Goal: Complete application form

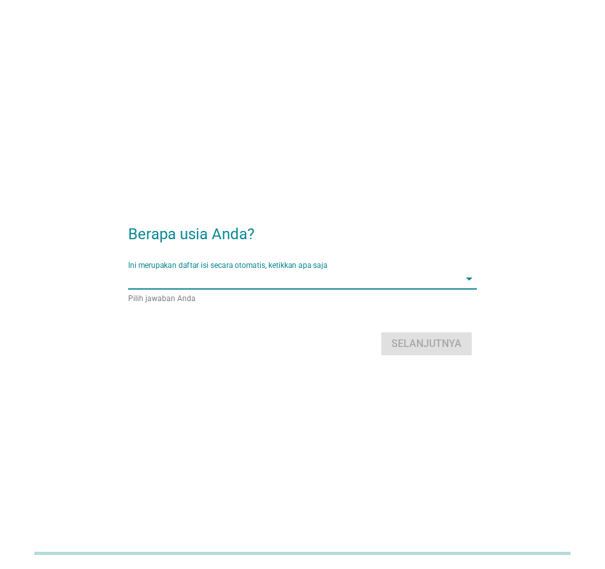
click at [235, 286] on input "Ini merupakan daftar isi secara otomatis, ketikkan apa saja" at bounding box center [293, 279] width 331 height 20
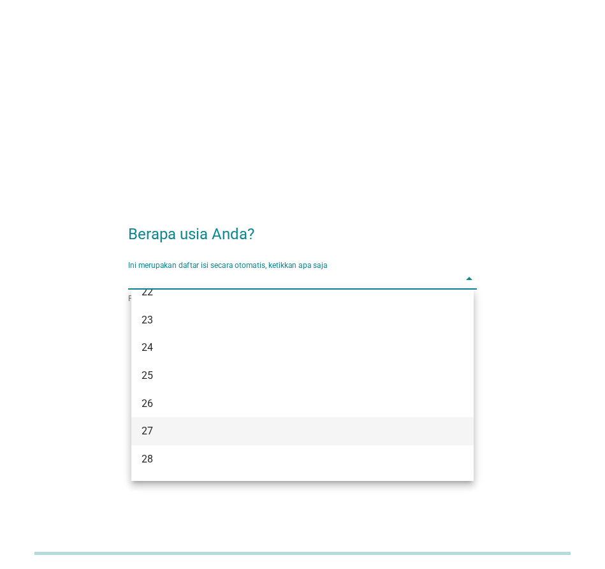
scroll to position [191, 0]
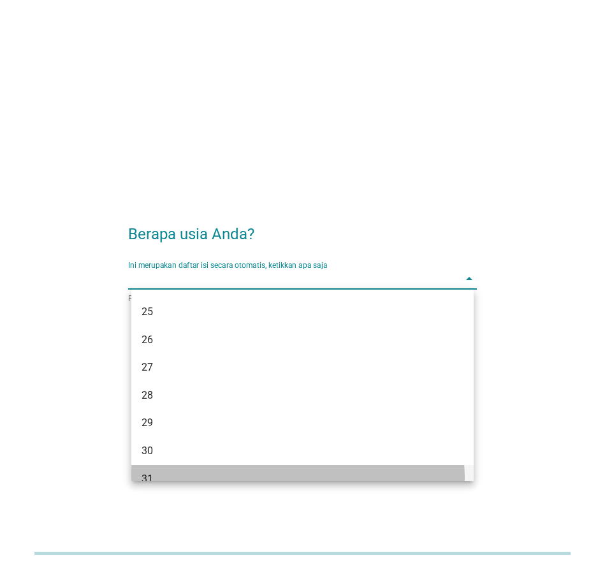
click at [158, 471] on div "31" at bounding box center [289, 478] width 295 height 15
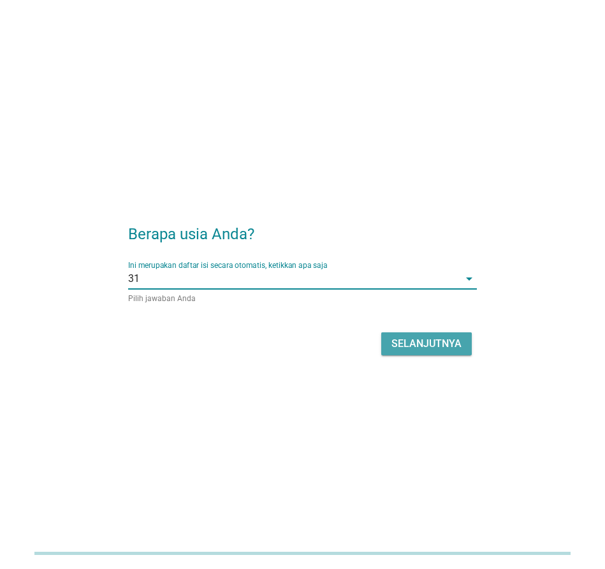
click at [435, 344] on div "Selanjutnya" at bounding box center [427, 343] width 70 height 15
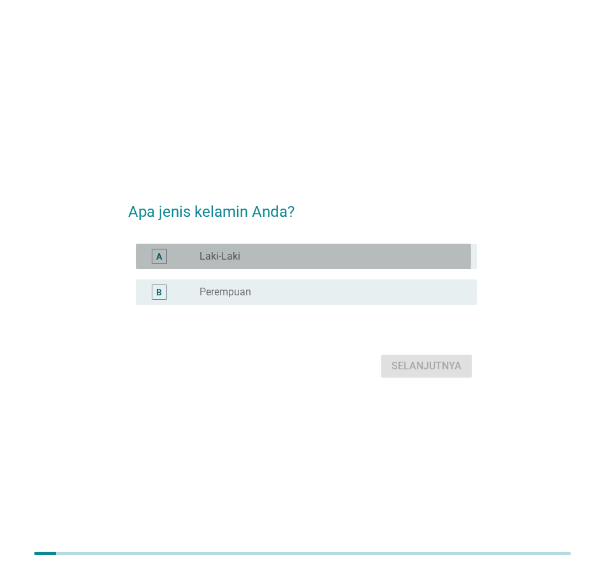
click at [200, 255] on div "A" at bounding box center [173, 256] width 54 height 15
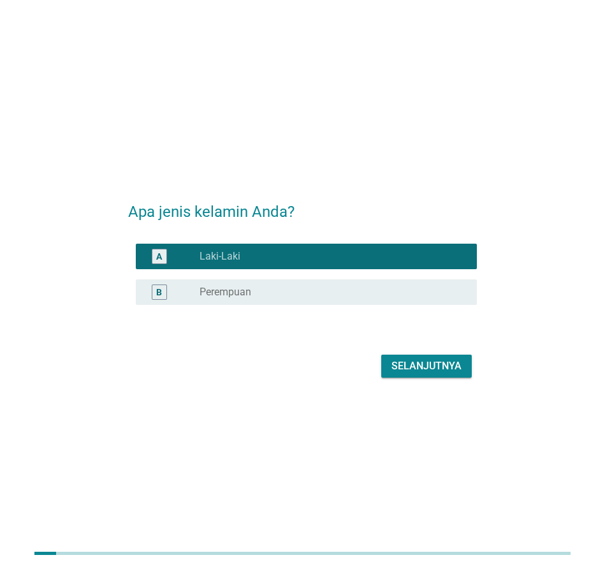
click at [411, 366] on div "Selanjutnya" at bounding box center [427, 366] width 70 height 15
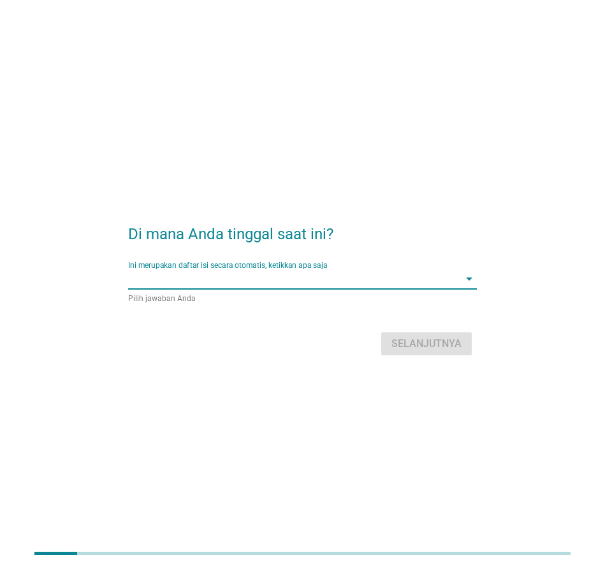
click at [210, 283] on input "Ini merupakan daftar isi secara otomatis, ketikkan apa saja" at bounding box center [293, 279] width 331 height 20
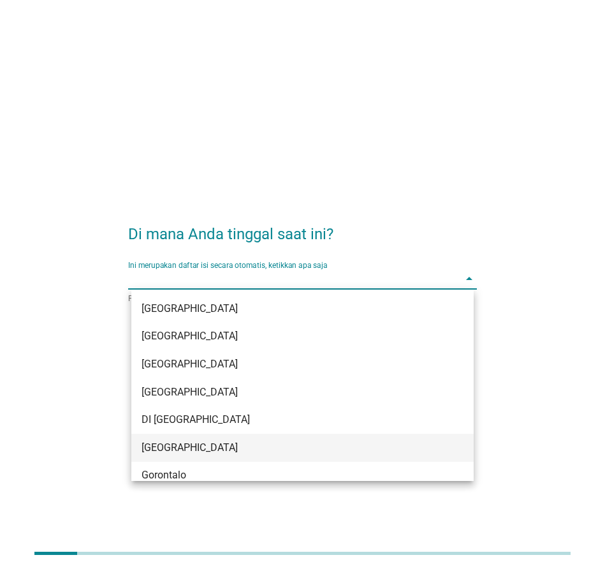
click at [192, 447] on div "[GEOGRAPHIC_DATA]" at bounding box center [289, 447] width 295 height 15
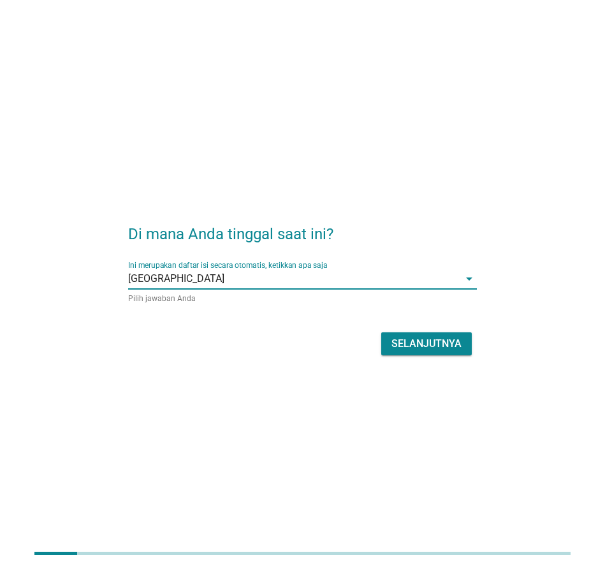
click at [425, 345] on div "Selanjutnya" at bounding box center [427, 343] width 70 height 15
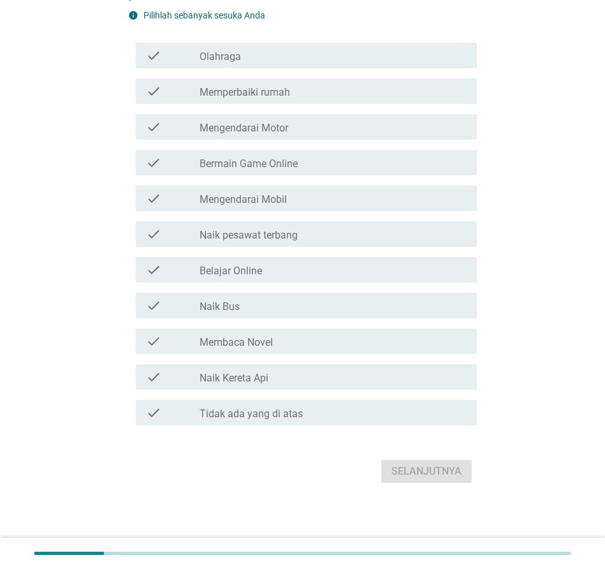
scroll to position [117, 0]
click at [275, 195] on label "Mengendarai Mobil" at bounding box center [243, 199] width 87 height 13
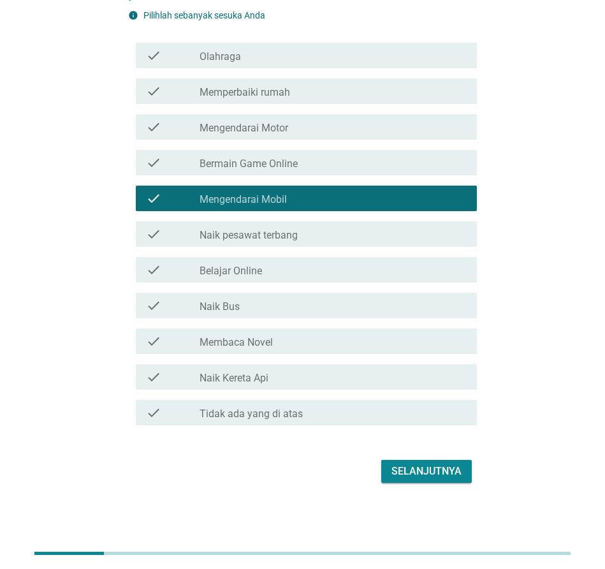
click at [272, 158] on label "Bermain Game Online" at bounding box center [249, 164] width 98 height 13
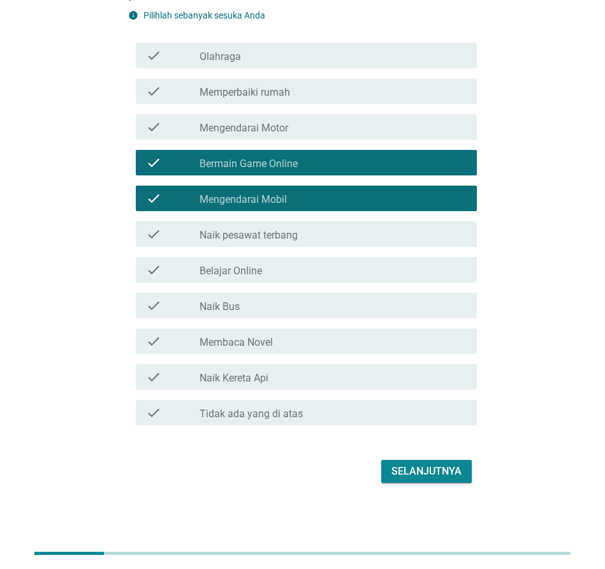
click at [241, 52] on label "Olahraga" at bounding box center [220, 56] width 41 height 13
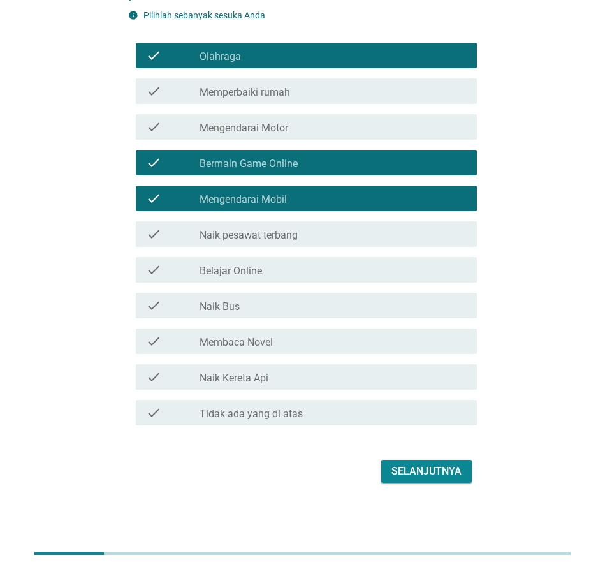
click at [265, 337] on label "Membaca Novel" at bounding box center [236, 342] width 73 height 13
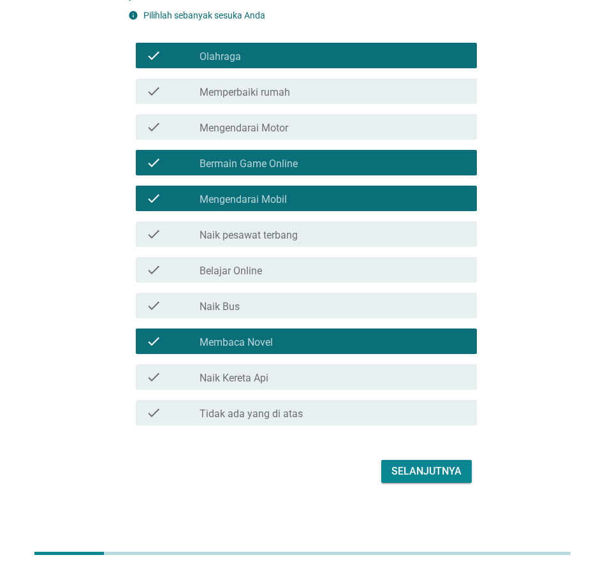
click at [425, 467] on div "Selanjutnya" at bounding box center [427, 471] width 70 height 15
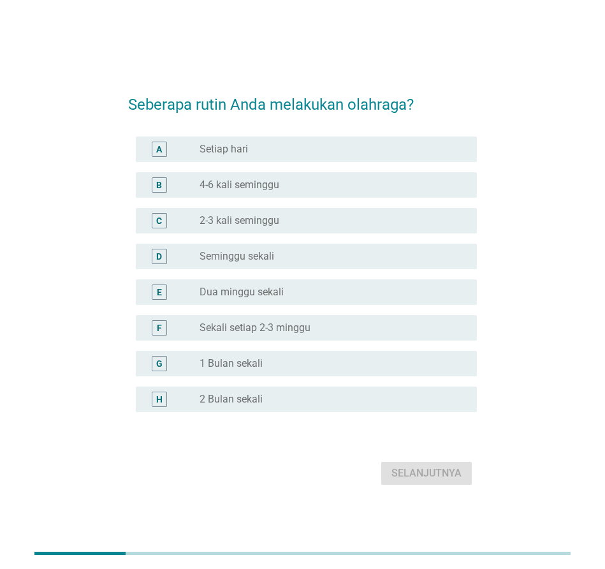
click at [260, 220] on label "2-3 kali seminggu" at bounding box center [240, 220] width 80 height 13
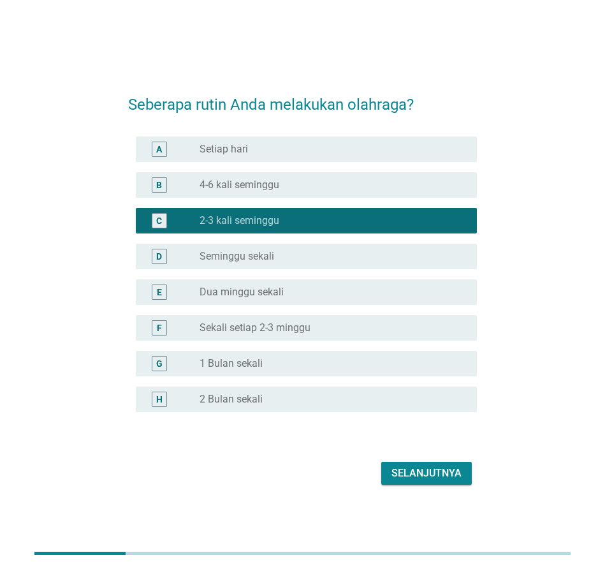
click at [418, 476] on div "Selanjutnya" at bounding box center [427, 473] width 70 height 15
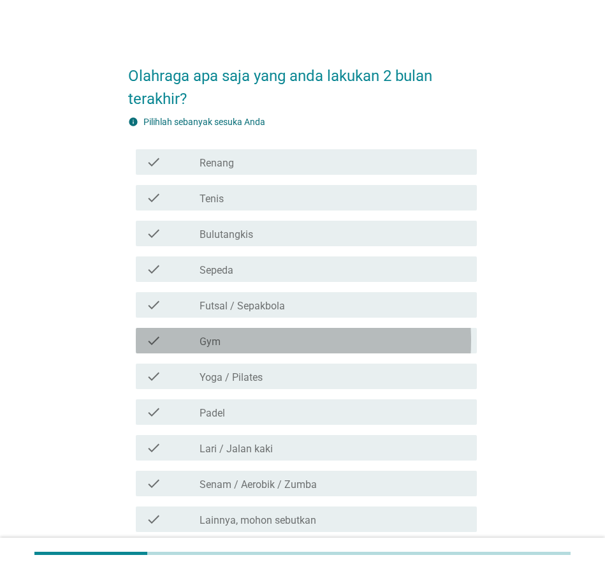
click at [218, 347] on label "Gym" at bounding box center [210, 342] width 21 height 13
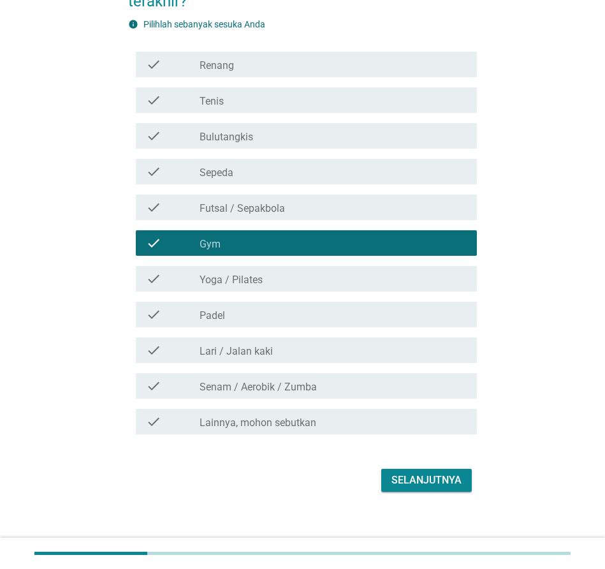
scroll to position [117, 0]
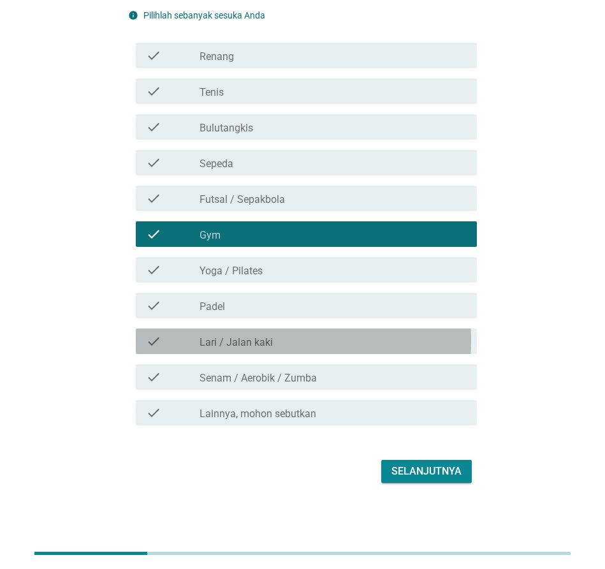
click at [262, 336] on label "Lari / Jalan kaki" at bounding box center [236, 342] width 73 height 13
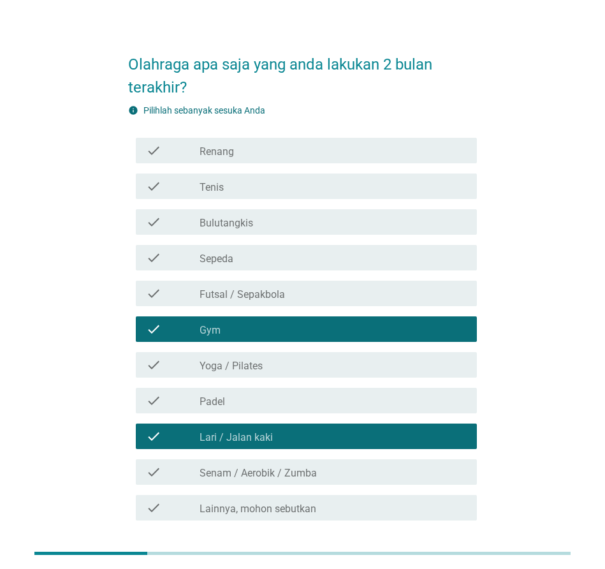
scroll to position [0, 0]
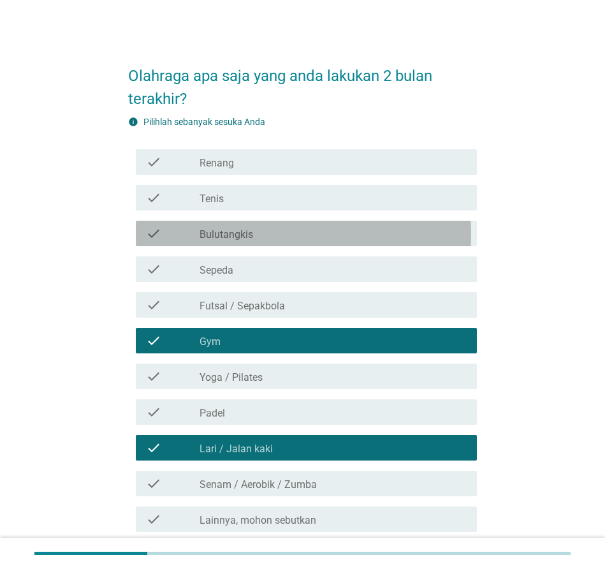
click at [247, 236] on label "Bulutangkis" at bounding box center [227, 234] width 54 height 13
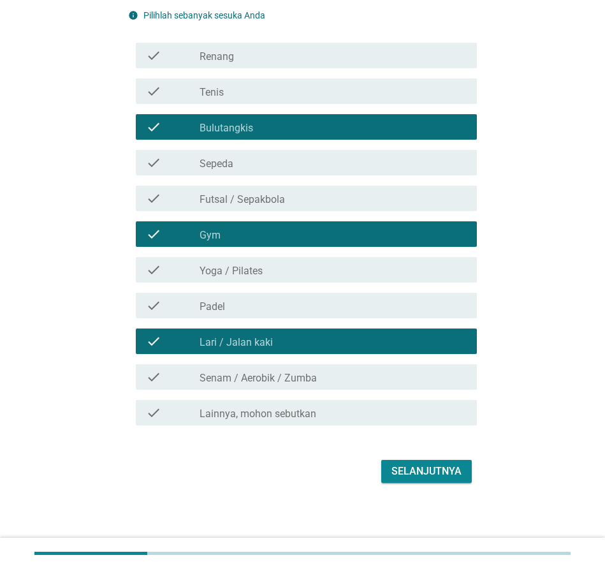
scroll to position [117, 0]
click at [422, 466] on div "Selanjutnya" at bounding box center [427, 471] width 70 height 15
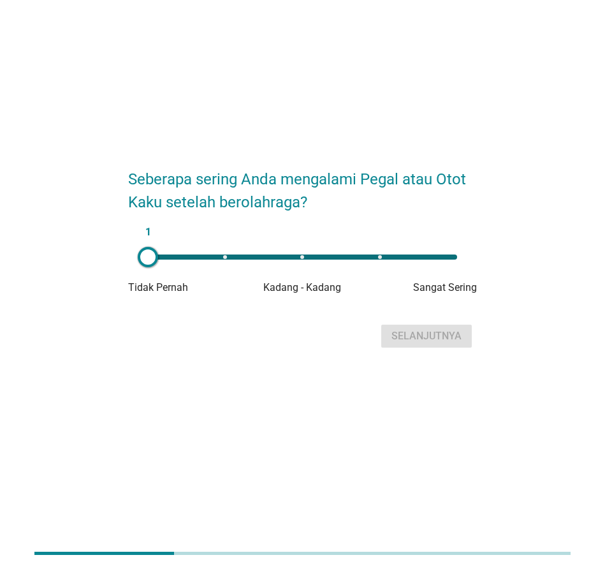
scroll to position [0, 0]
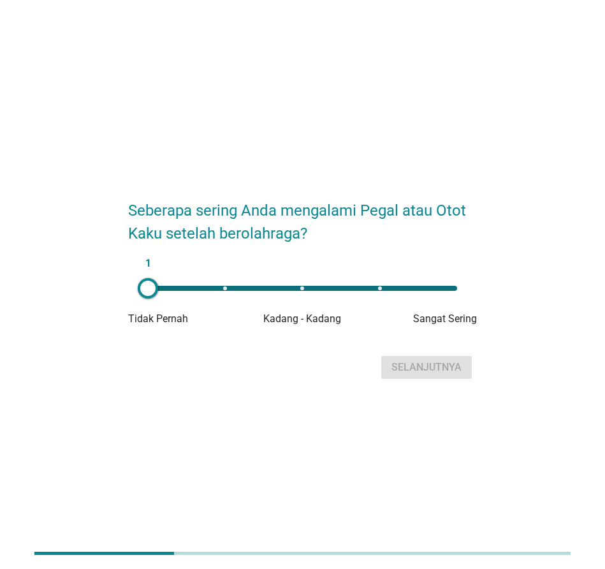
click at [301, 288] on div "1" at bounding box center [302, 288] width 309 height 5
type input "3"
click at [420, 371] on div "Selanjutnya" at bounding box center [427, 367] width 70 height 15
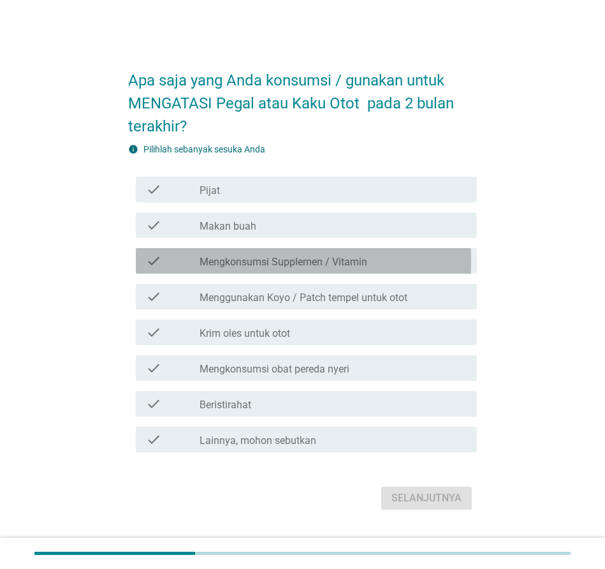
click at [298, 262] on label "Mengkonsumsi Supplemen / Vitamin" at bounding box center [284, 262] width 168 height 13
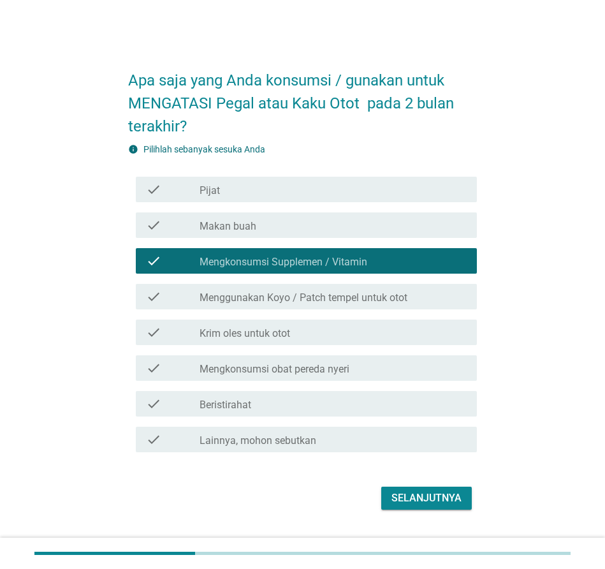
click at [290, 335] on label "Krim oles untuk otot" at bounding box center [245, 333] width 91 height 13
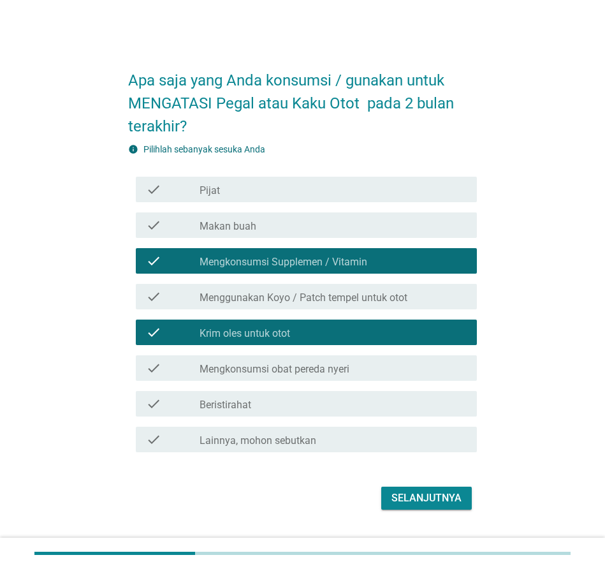
click at [255, 404] on div "check_box_outline_blank Beristirahat" at bounding box center [333, 403] width 267 height 15
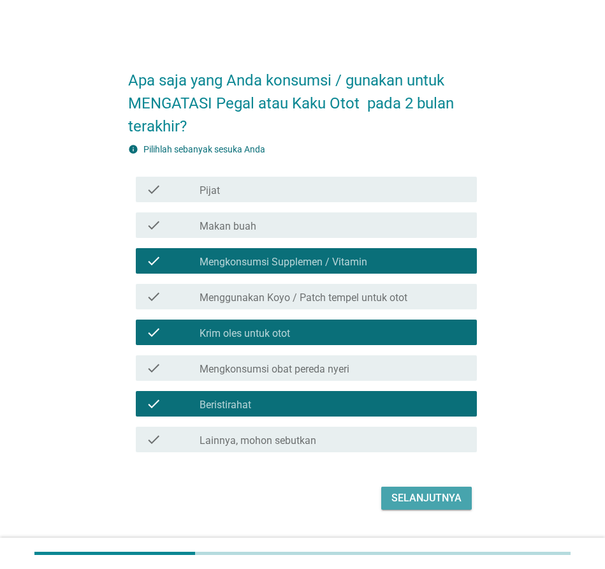
click at [422, 505] on div "Selanjutnya" at bounding box center [427, 498] width 70 height 15
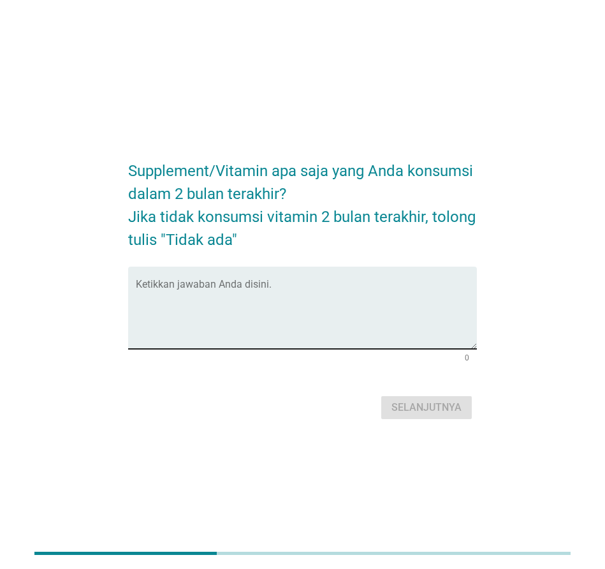
click at [211, 293] on textarea "Ketikkan jawaban Anda disini." at bounding box center [306, 315] width 341 height 67
click at [192, 291] on textarea "Ketikkan jawaban Anda disini." at bounding box center [306, 315] width 341 height 67
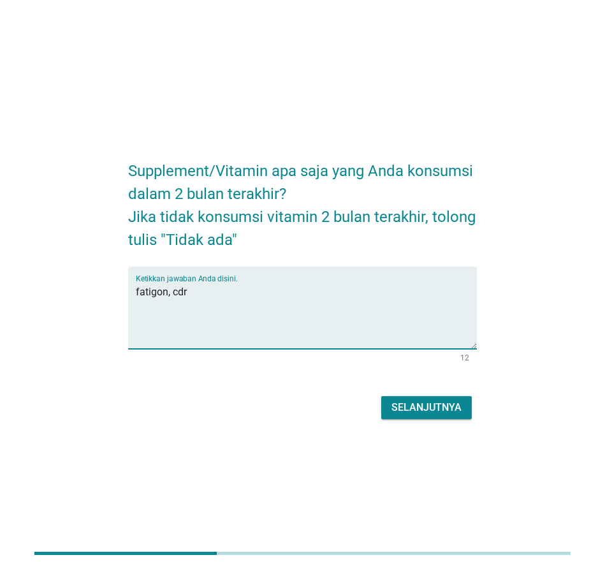
type textarea "fatigon, cdr"
drag, startPoint x: 439, startPoint y: 408, endPoint x: 489, endPoint y: 393, distance: 52.5
click at [439, 408] on div "Selanjutnya" at bounding box center [427, 407] width 70 height 15
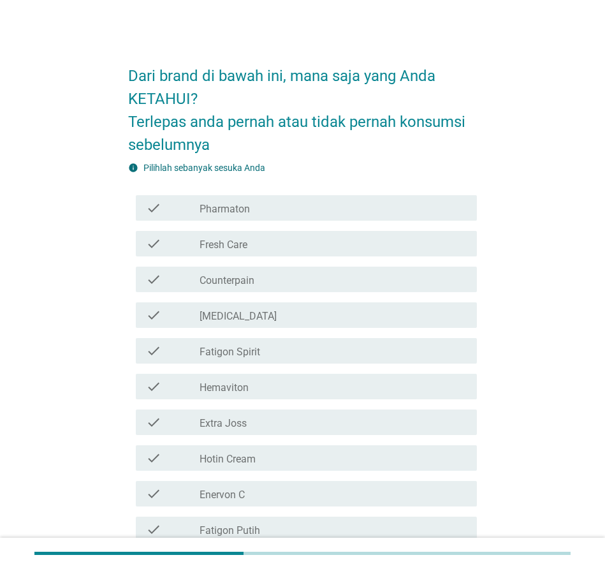
click at [266, 216] on div "check_box_outline_blank Pharmaton" at bounding box center [333, 207] width 267 height 15
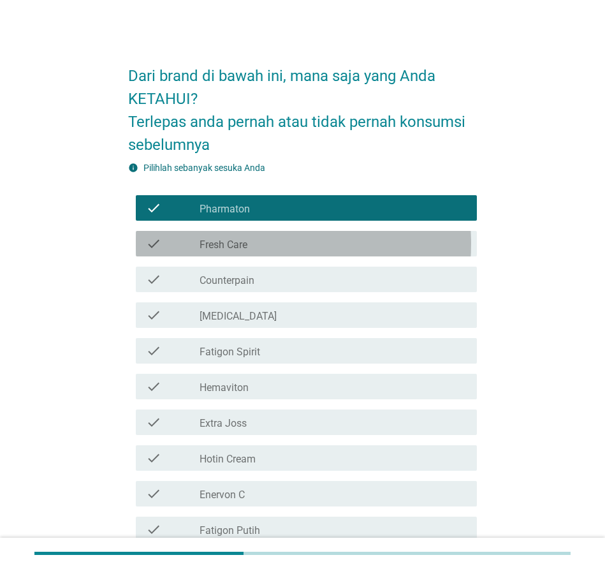
click at [269, 251] on div "check_box_outline_blank Fresh Care" at bounding box center [333, 243] width 267 height 15
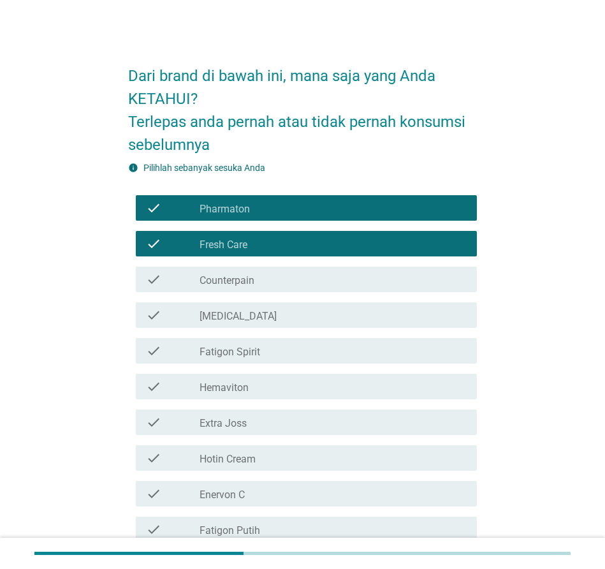
drag, startPoint x: 269, startPoint y: 276, endPoint x: 269, endPoint y: 295, distance: 19.8
click at [269, 276] on div "check check_box_outline_blank Counterpain" at bounding box center [306, 280] width 341 height 26
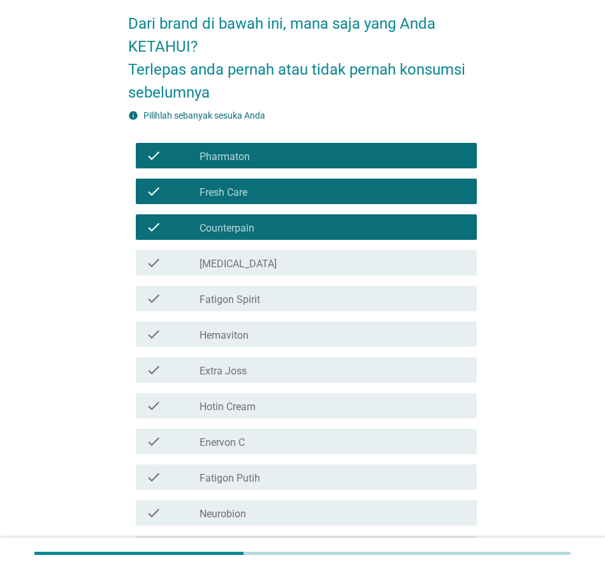
scroll to position [128, 0]
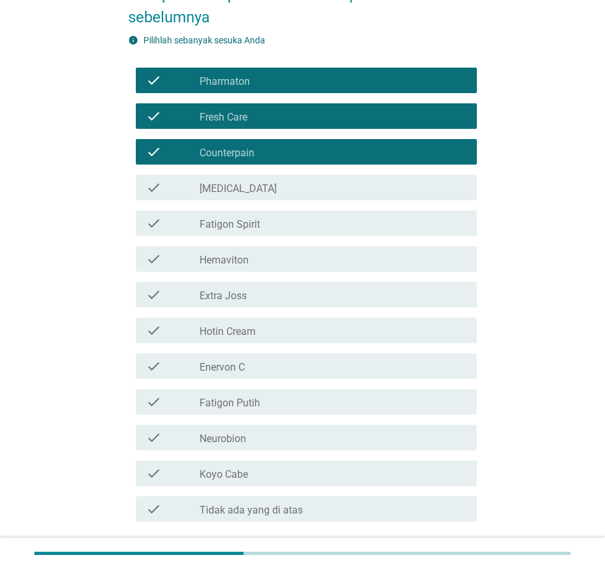
click at [253, 195] on div "check_box_outline_blank [MEDICAL_DATA]" at bounding box center [333, 187] width 267 height 15
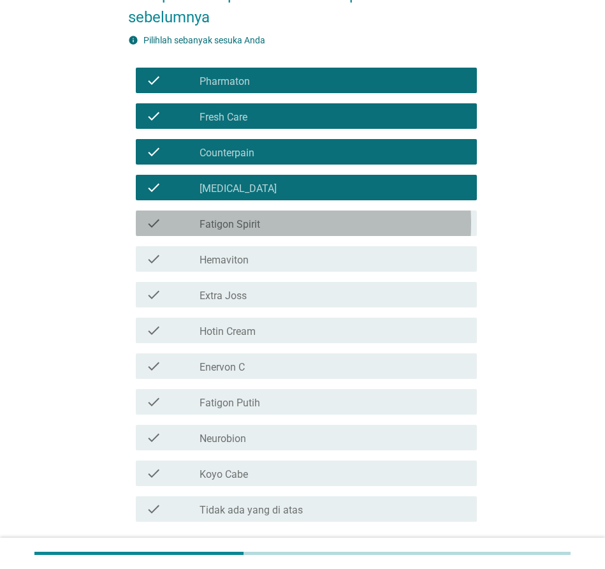
click at [257, 226] on label "Fatigon Spirit" at bounding box center [230, 224] width 61 height 13
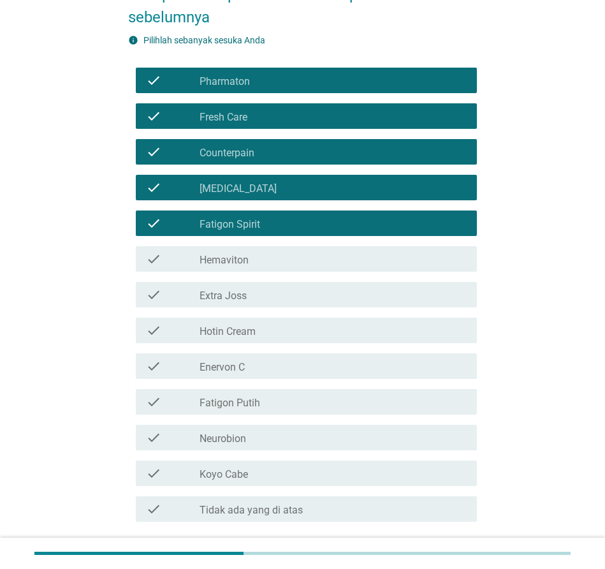
click at [256, 262] on div "check_box_outline_blank Hemaviton" at bounding box center [333, 258] width 267 height 15
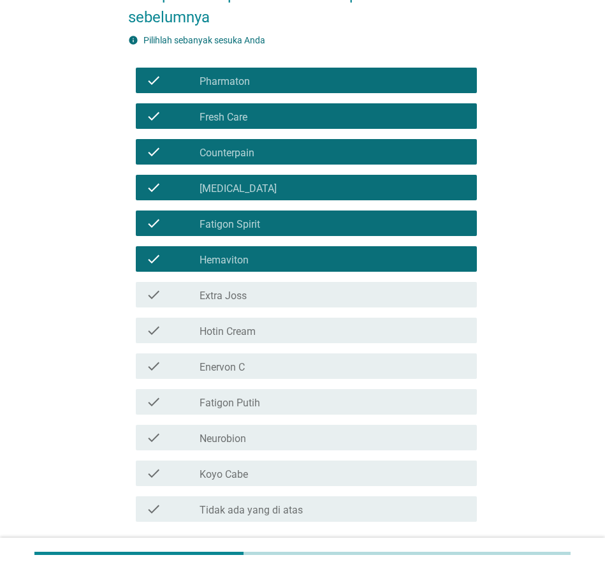
click at [256, 299] on div "check_box_outline_blank Extra Joss" at bounding box center [333, 294] width 267 height 15
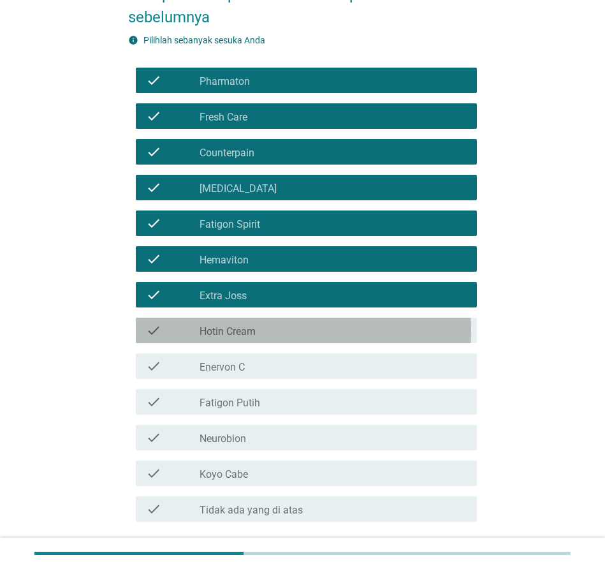
click at [255, 334] on label "Hotin Cream" at bounding box center [228, 331] width 56 height 13
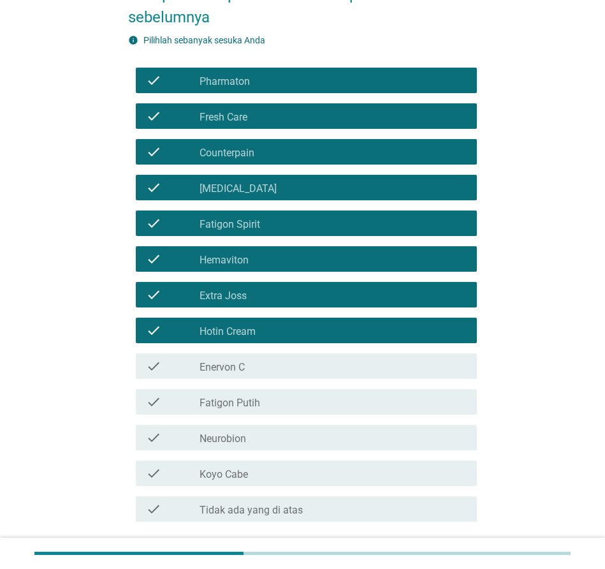
click at [275, 374] on div "check_box_outline_blank Enervon C" at bounding box center [333, 366] width 267 height 15
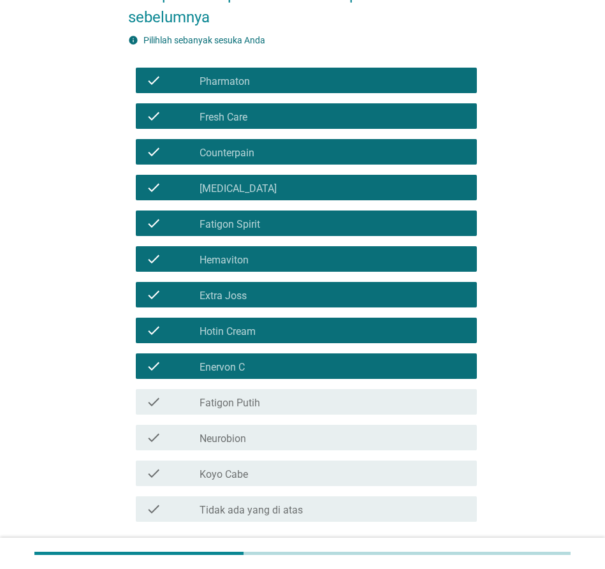
click at [263, 404] on div "check_box_outline_blank Fatigon Putih" at bounding box center [333, 401] width 267 height 15
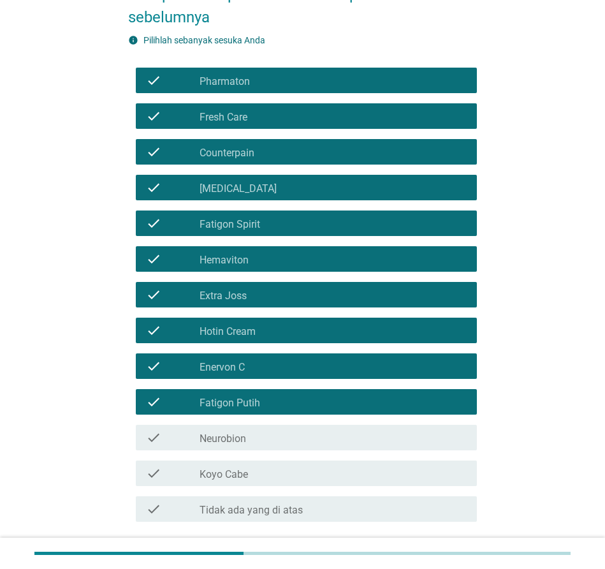
click at [267, 441] on div "check_box_outline_blank Neurobion" at bounding box center [333, 437] width 267 height 15
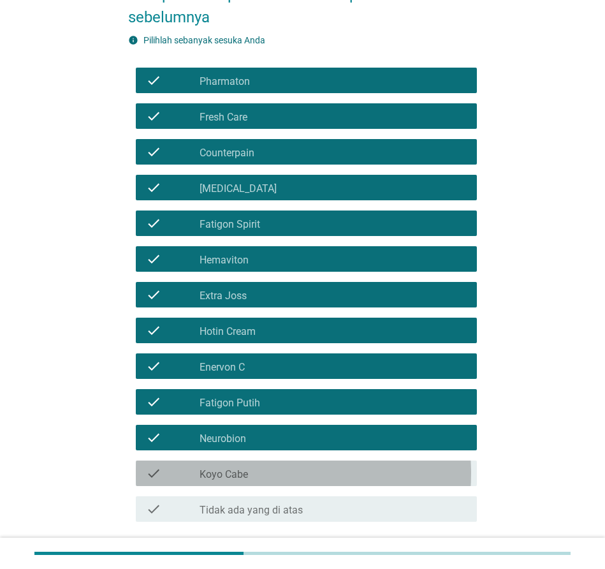
click at [271, 479] on div "check_box_outline_blank Koyo Cabe" at bounding box center [333, 473] width 267 height 15
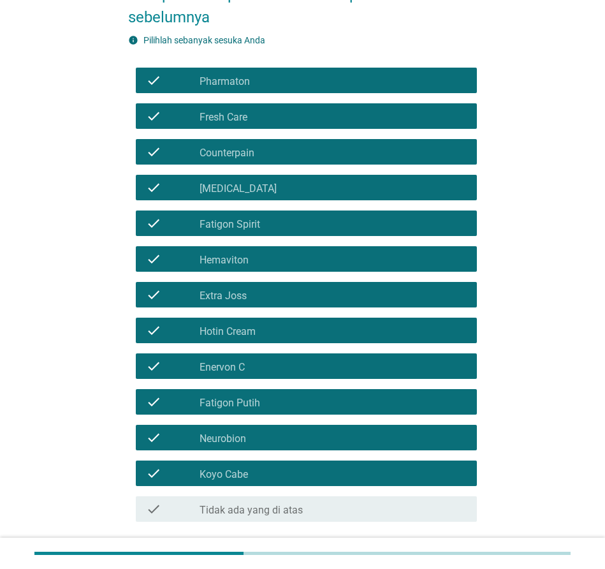
click at [275, 264] on div "check_box_outline_blank Hemaviton" at bounding box center [333, 258] width 267 height 15
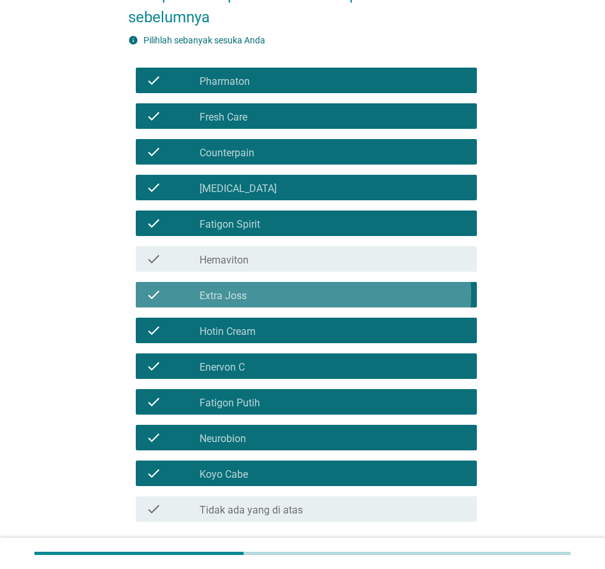
click at [274, 293] on div "check_box_outline_blank Extra Joss" at bounding box center [333, 294] width 267 height 15
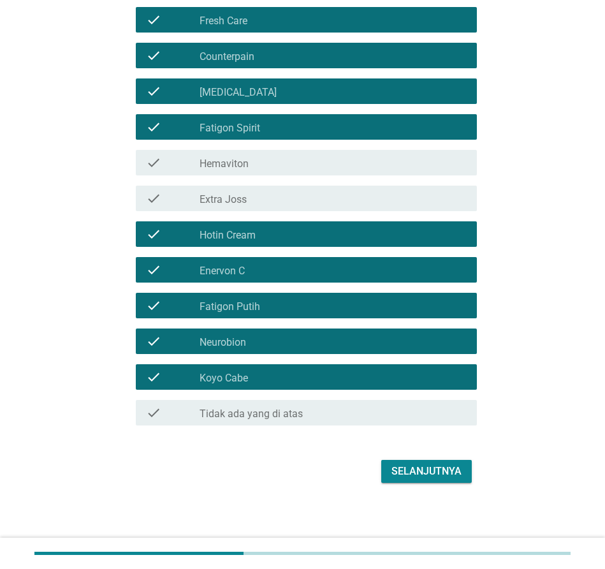
scroll to position [234, 0]
click at [422, 473] on div "Selanjutnya" at bounding box center [427, 471] width 70 height 15
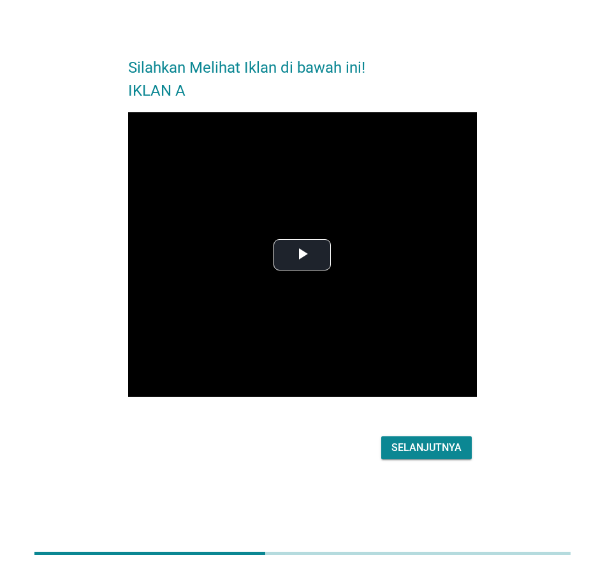
scroll to position [0, 0]
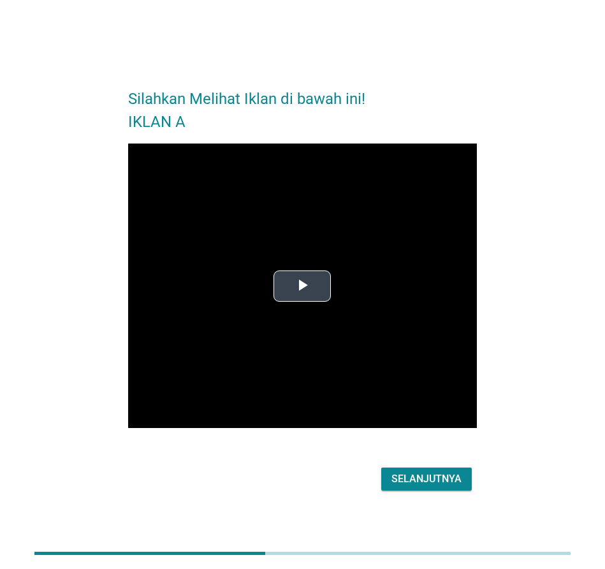
click at [302, 286] on span "Video Player" at bounding box center [302, 286] width 0 height 0
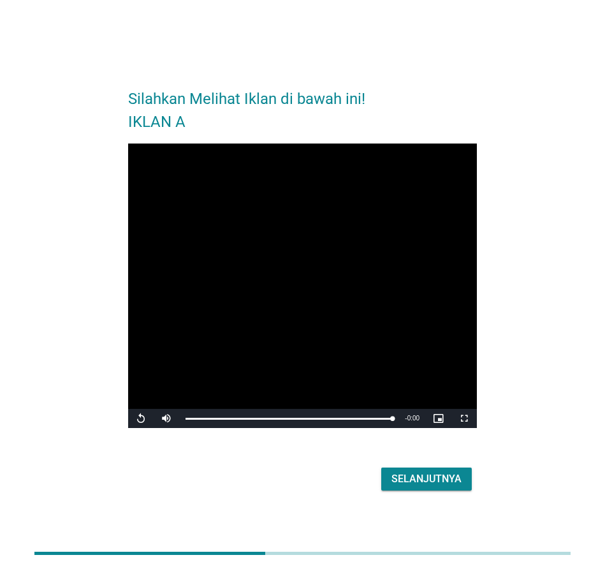
click at [431, 481] on div "Selanjutnya" at bounding box center [427, 478] width 70 height 15
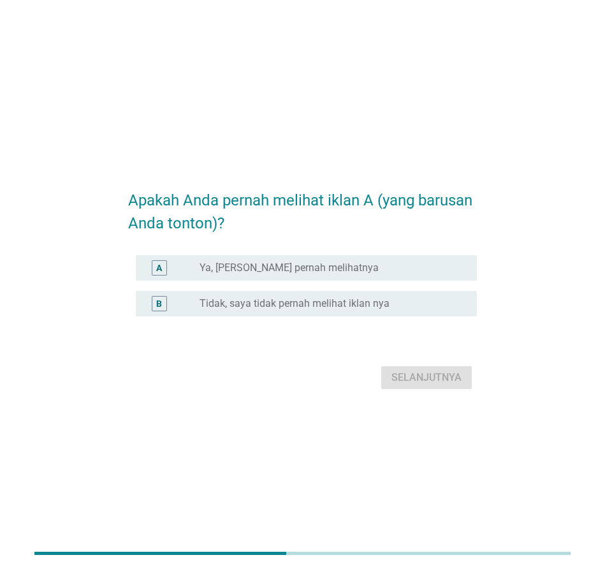
click at [318, 268] on label "Ya, [PERSON_NAME] pernah melihatnya" at bounding box center [289, 268] width 179 height 13
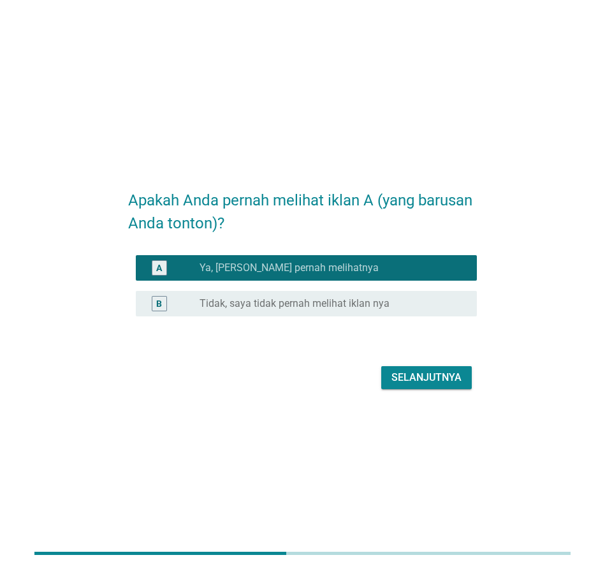
click at [427, 374] on div "Selanjutnya" at bounding box center [427, 377] width 70 height 15
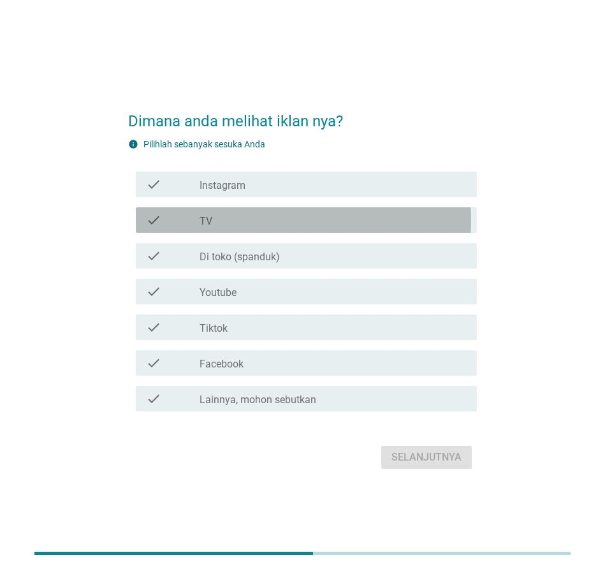
click at [200, 221] on div "check" at bounding box center [173, 219] width 54 height 15
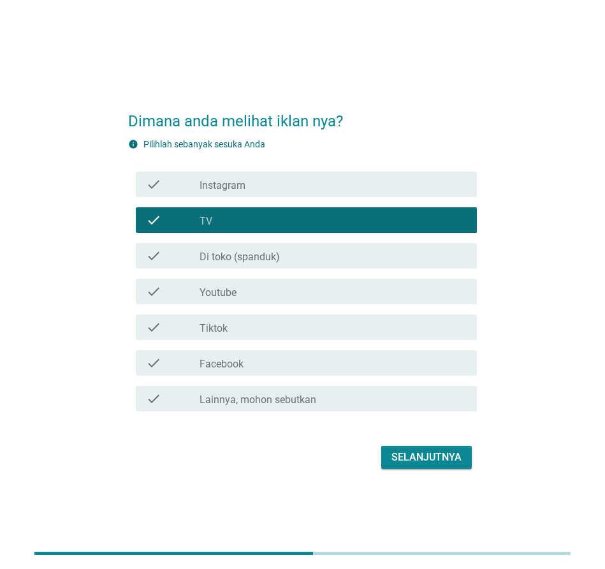
click at [241, 184] on label "Instagram" at bounding box center [223, 185] width 46 height 13
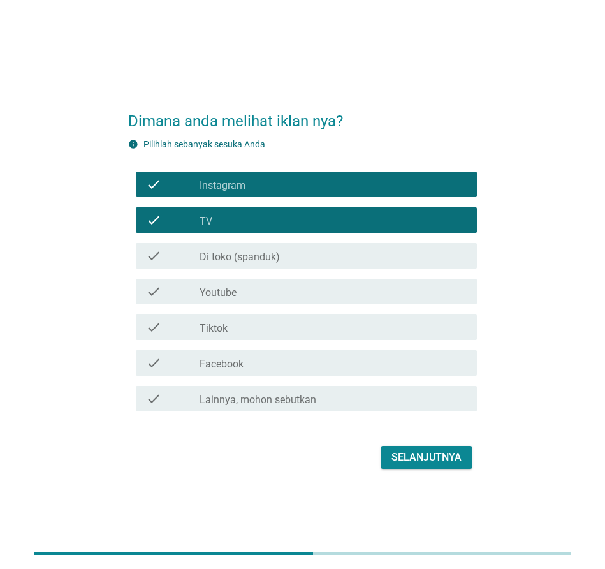
click at [411, 461] on div "Selanjutnya" at bounding box center [427, 457] width 70 height 15
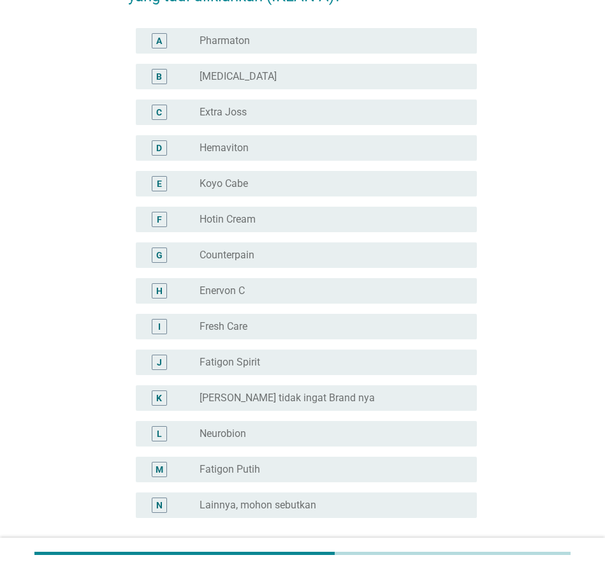
scroll to position [128, 0]
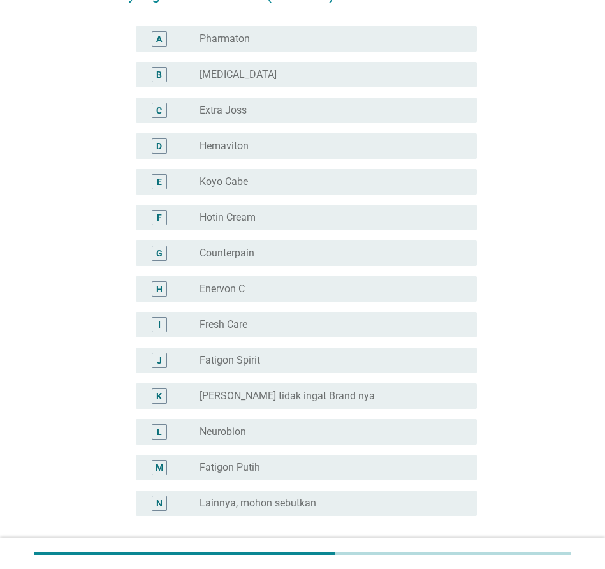
click at [248, 467] on label "Fatigon Putih" at bounding box center [230, 467] width 61 height 13
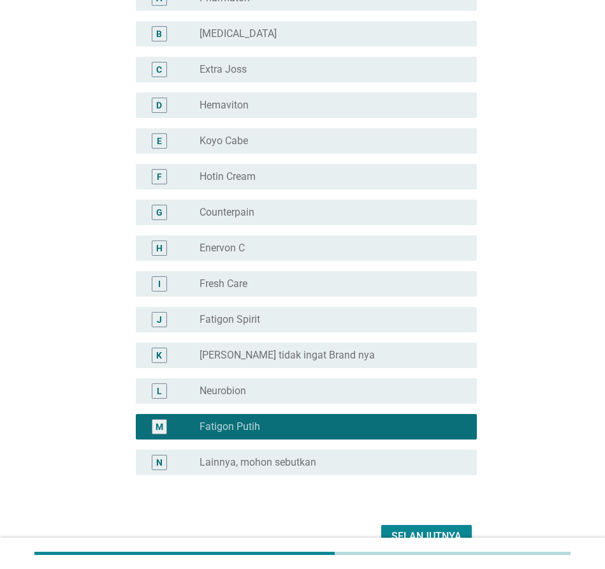
scroll to position [244, 0]
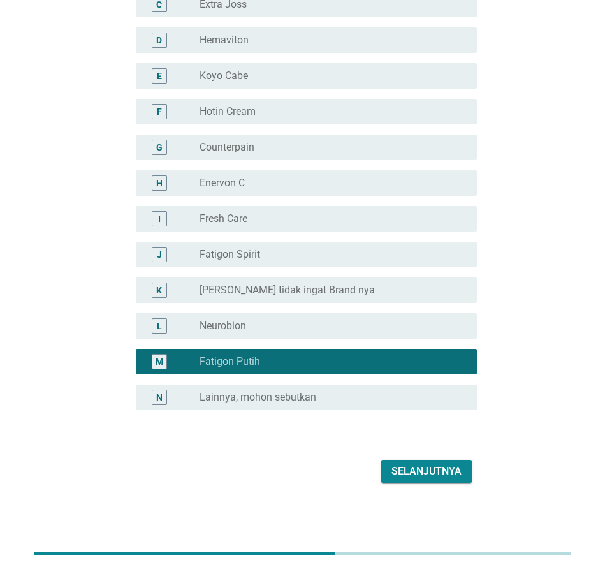
click at [429, 468] on div "Selanjutnya" at bounding box center [427, 471] width 70 height 15
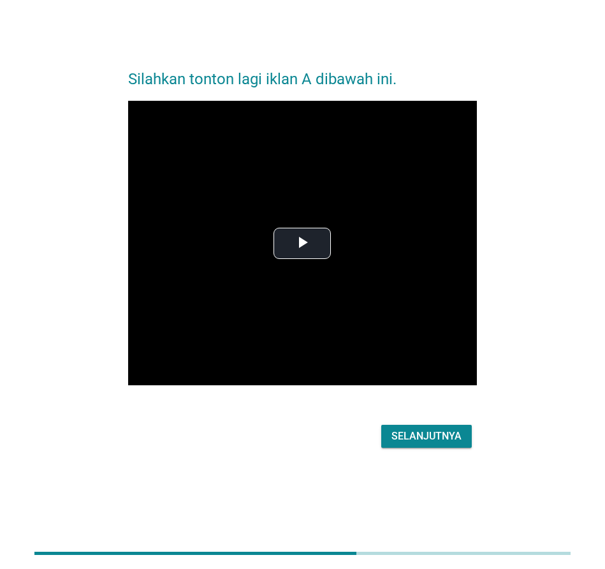
scroll to position [0, 0]
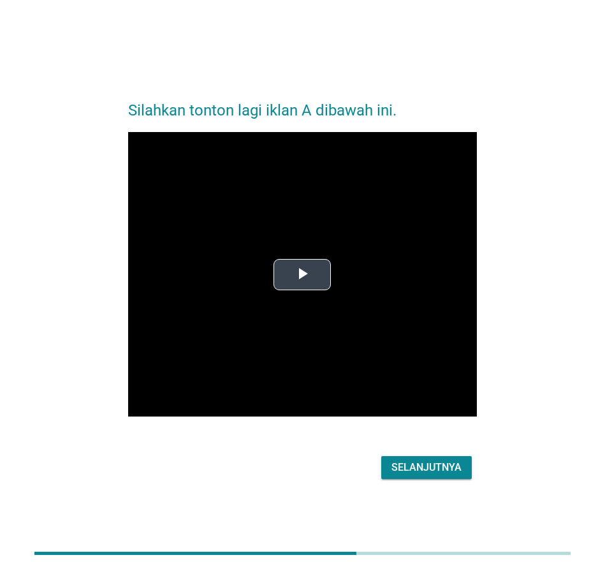
click at [302, 274] on span "Video Player" at bounding box center [302, 274] width 0 height 0
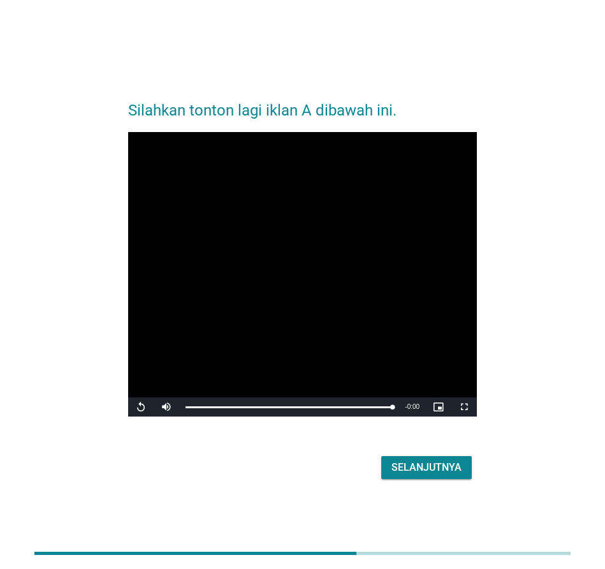
click at [433, 466] on div "Selanjutnya" at bounding box center [427, 467] width 70 height 15
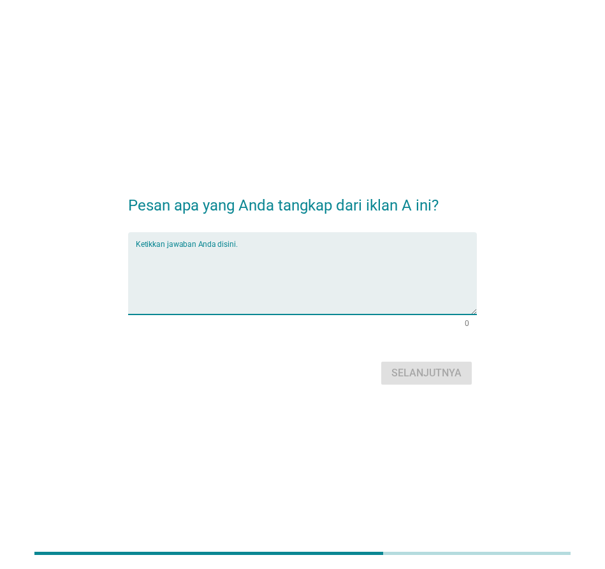
click at [242, 256] on textarea "Ketikkan jawaban Anda disini." at bounding box center [306, 281] width 341 height 67
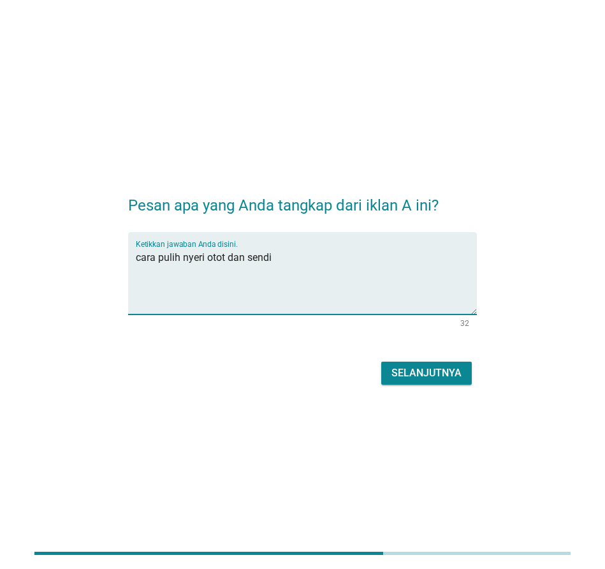
drag, startPoint x: 161, startPoint y: 261, endPoint x: 99, endPoint y: 264, distance: 62.0
click at [99, 264] on div "Pesan apa yang Anda tangkap dari iklan A ini? Ketikkan jawaban Anda disini. car…" at bounding box center [303, 285] width 554 height 228
click at [285, 263] on textarea "pulih nyeri otot dan sendi" at bounding box center [306, 281] width 341 height 67
drag, startPoint x: 344, startPoint y: 258, endPoint x: 106, endPoint y: 261, distance: 238.0
click at [106, 261] on div "Pesan apa yang Anda tangkap dari iklan A ini? Ketikkan jawaban Anda disini. pul…" at bounding box center [303, 285] width 554 height 228
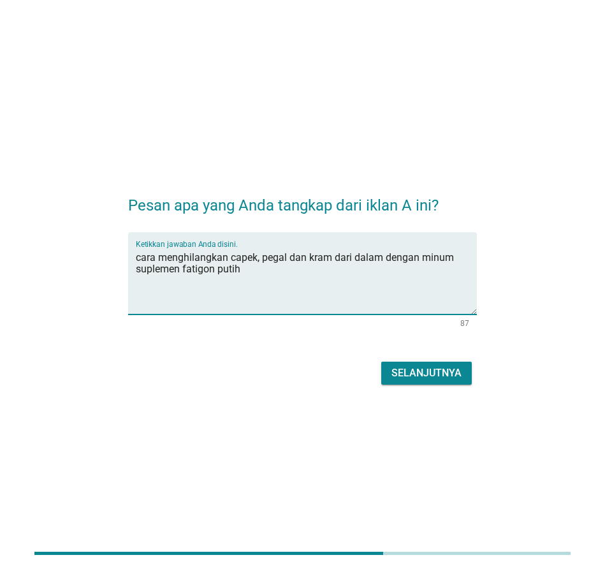
type textarea "cara menghilangkan capek, pegal dan kram dari dalam dengan minum suplemen fatig…"
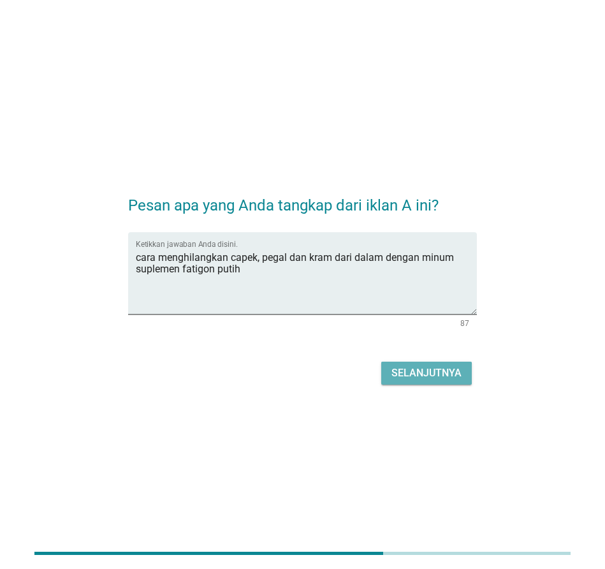
drag, startPoint x: 436, startPoint y: 374, endPoint x: 544, endPoint y: 362, distance: 109.1
click at [437, 374] on div "Selanjutnya" at bounding box center [427, 373] width 70 height 15
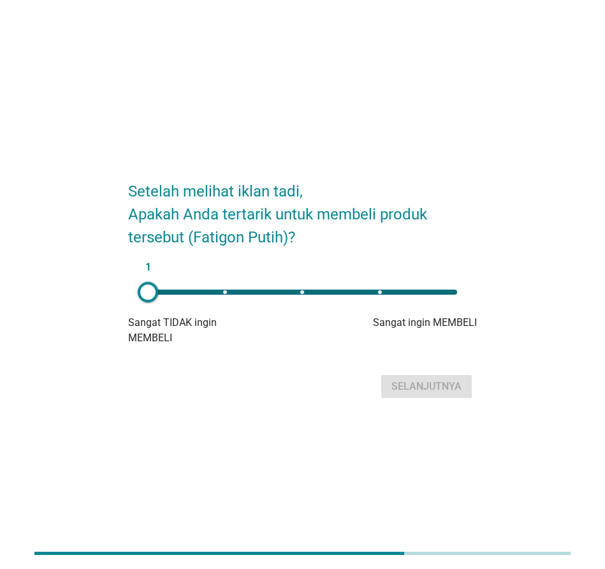
click at [380, 291] on div "1" at bounding box center [302, 292] width 309 height 5
type input "4"
click at [431, 386] on div "Selanjutnya" at bounding box center [427, 386] width 70 height 15
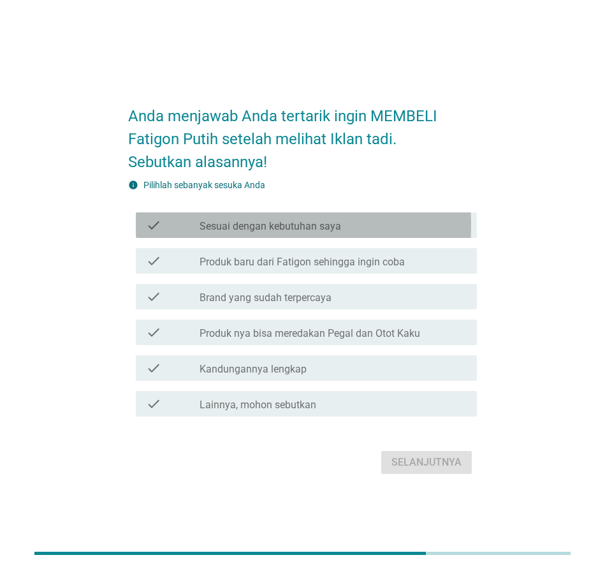
click at [304, 228] on label "Sesuai dengan kebutuhan saya" at bounding box center [271, 226] width 142 height 13
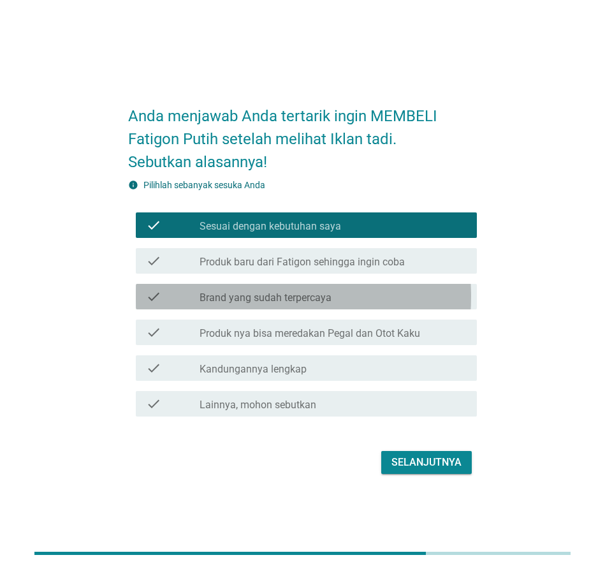
click at [330, 300] on label "Brand yang sudah terpercaya" at bounding box center [266, 298] width 132 height 13
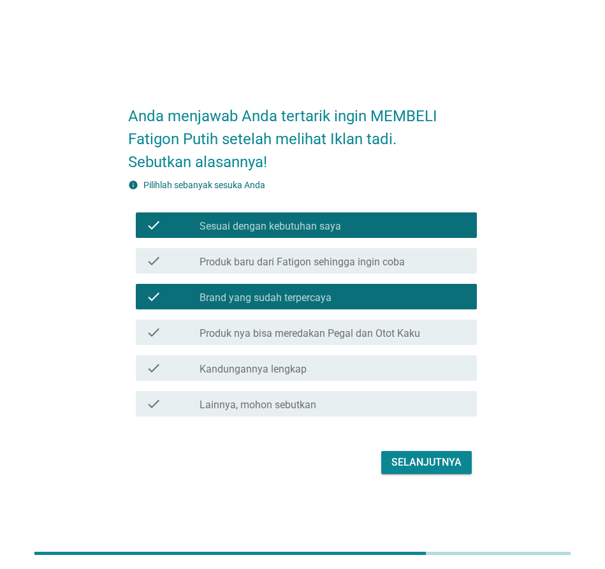
click at [266, 372] on label "Kandungannya lengkap" at bounding box center [253, 369] width 107 height 13
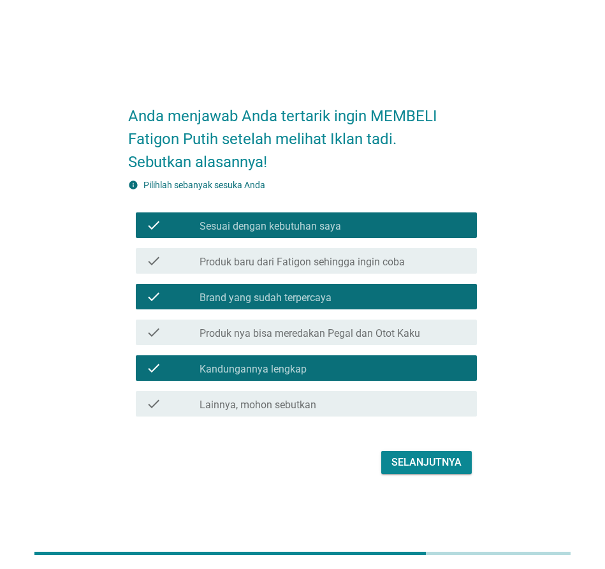
click at [266, 372] on label "Kandungannya lengkap" at bounding box center [253, 369] width 107 height 13
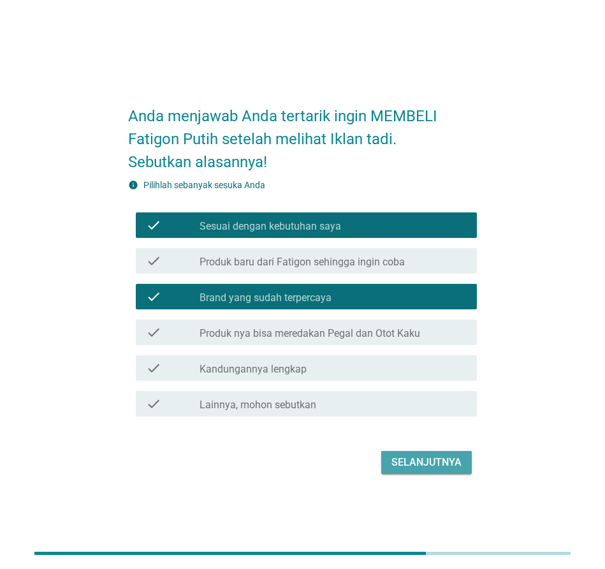
click at [427, 462] on div "Selanjutnya" at bounding box center [427, 462] width 70 height 15
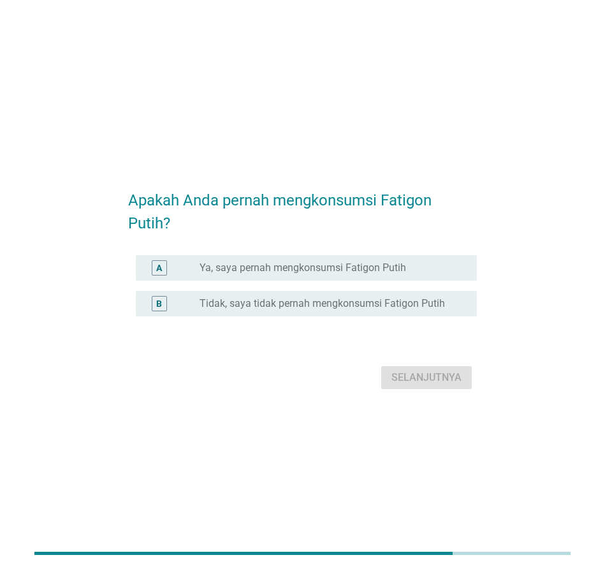
click at [301, 274] on div "radio_button_unchecked Ya, saya pernah mengkonsumsi Fatigon Putih" at bounding box center [333, 267] width 267 height 15
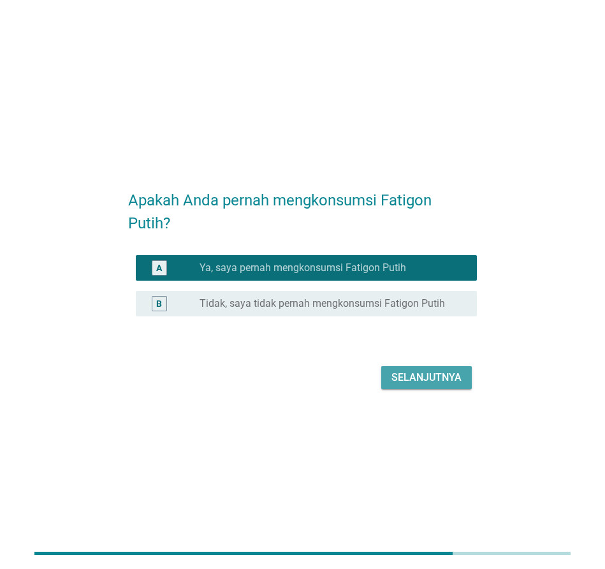
click at [429, 381] on div "Selanjutnya" at bounding box center [427, 377] width 70 height 15
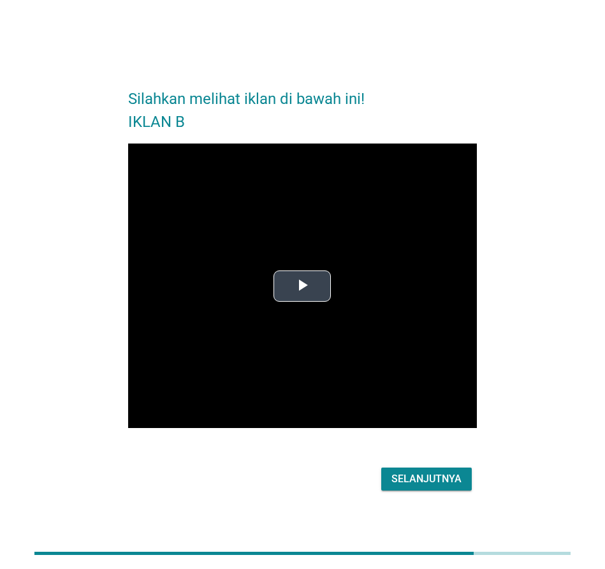
click at [302, 286] on span "Video Player" at bounding box center [302, 286] width 0 height 0
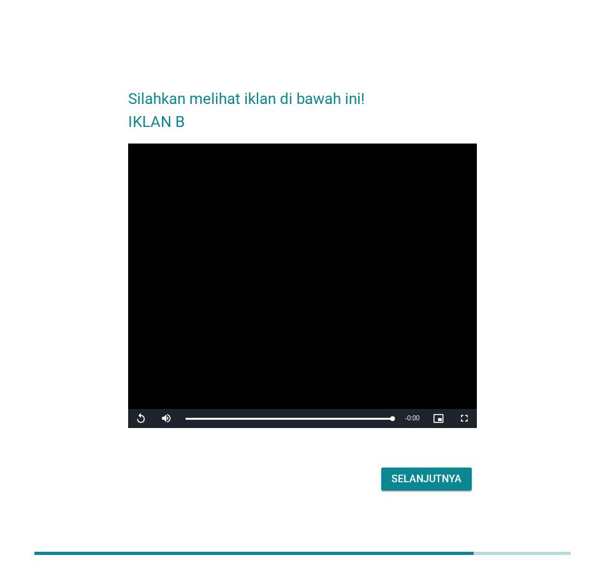
click at [443, 478] on div "Selanjutnya" at bounding box center [427, 478] width 70 height 15
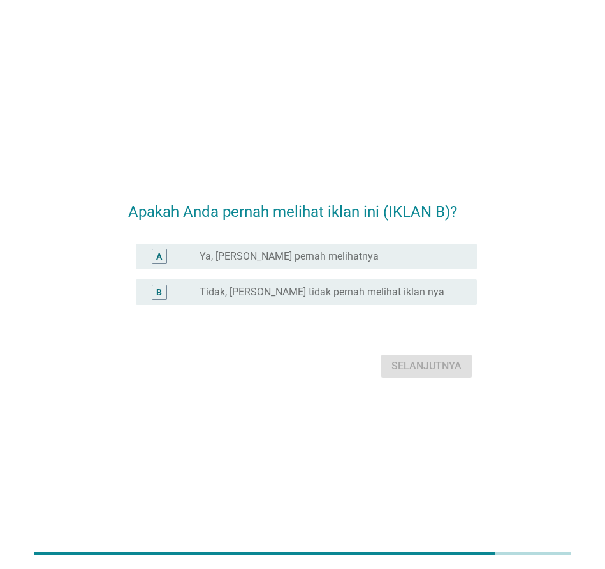
click at [340, 254] on label "Ya, [PERSON_NAME] pernah melihatnya" at bounding box center [289, 256] width 179 height 13
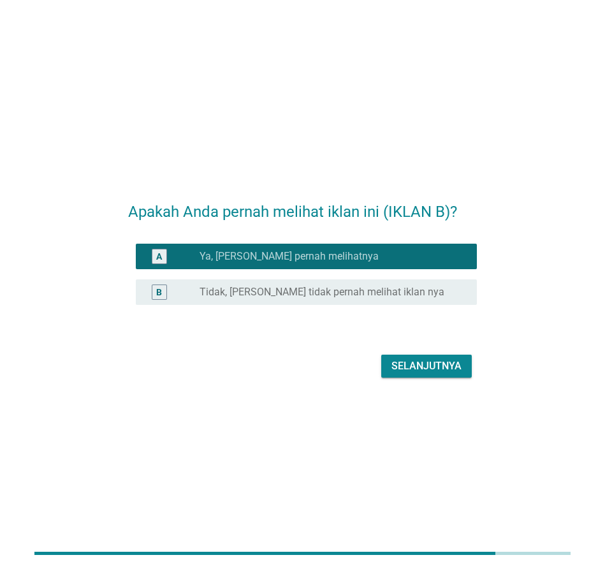
click at [431, 367] on div "Selanjutnya" at bounding box center [427, 366] width 70 height 15
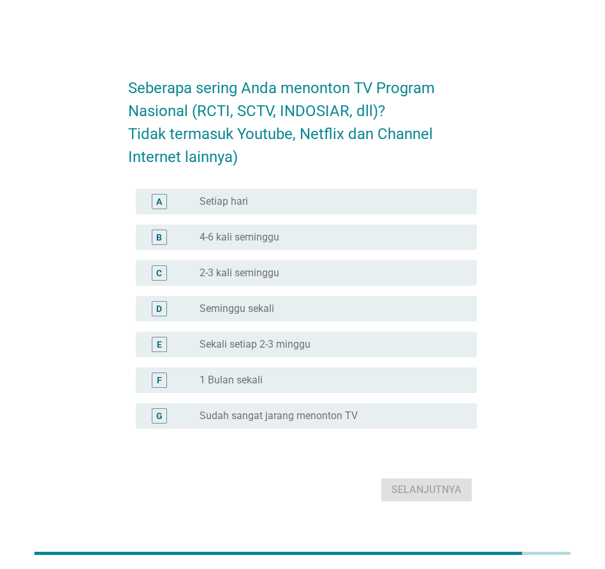
click at [279, 238] on label "4-6 kali seminggu" at bounding box center [240, 237] width 80 height 13
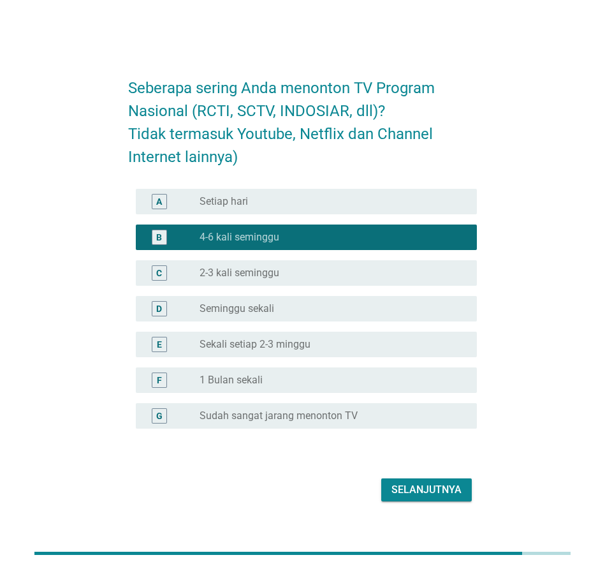
click at [429, 490] on div "Selanjutnya" at bounding box center [427, 489] width 70 height 15
